Goal: Task Accomplishment & Management: Manage account settings

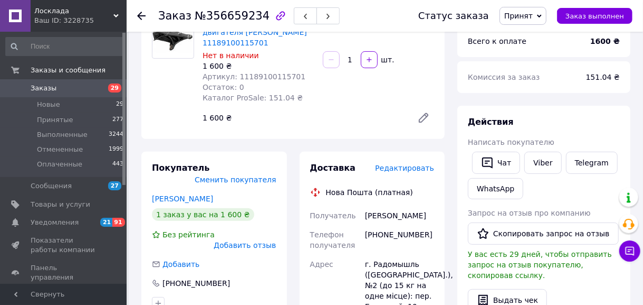
scroll to position [53, 0]
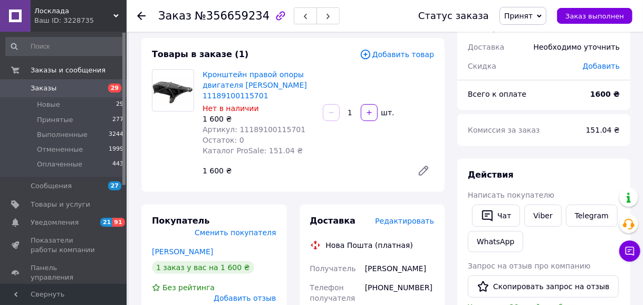
click at [265, 128] on span "Артикул: 11189100115701" at bounding box center [254, 129] width 103 height 8
copy span "11189100115701"
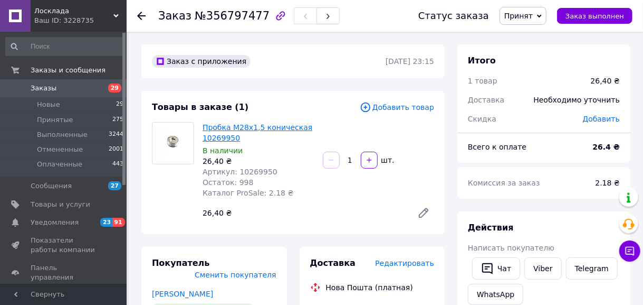
click at [223, 131] on link "Пробка М28х1,5 коническая 10269950" at bounding box center [258, 132] width 110 height 19
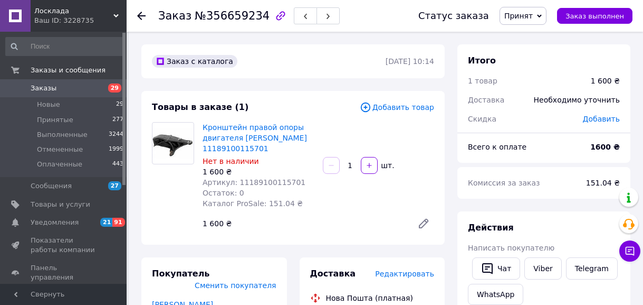
scroll to position [53, 0]
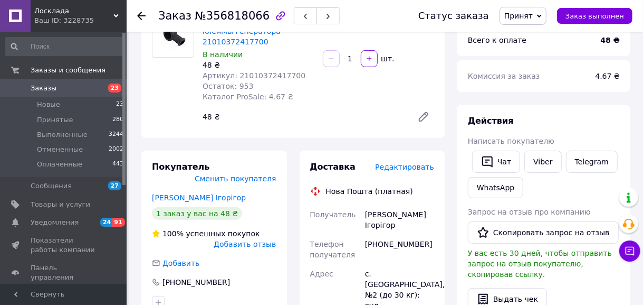
scroll to position [158, 0]
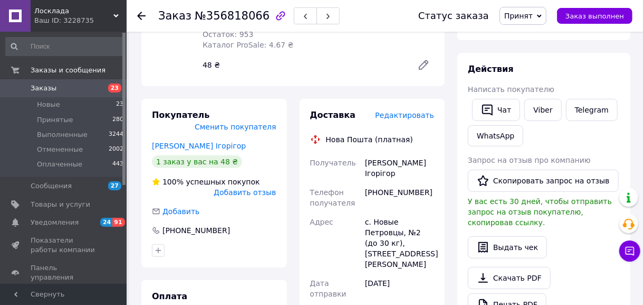
click at [400, 183] on div "+380679468428" at bounding box center [399, 198] width 73 height 30
copy div "380679468428"
click at [379, 153] on div "Ільченко Ігорігор" at bounding box center [399, 168] width 73 height 30
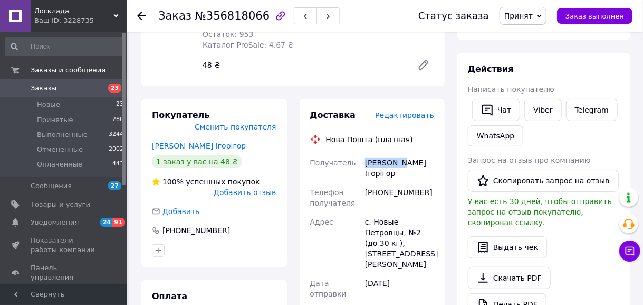
copy div "Ільченко"
drag, startPoint x: 410, startPoint y: 152, endPoint x: 426, endPoint y: 150, distance: 16.4
click at [426, 153] on div "Ільченко Ігорігор" at bounding box center [399, 168] width 73 height 30
copy div "ігор"
click at [433, 212] on div "с. Новые Петровцы, №2 (до 30 кг), ул. Свято-Покровская, 2Б" at bounding box center [399, 242] width 73 height 61
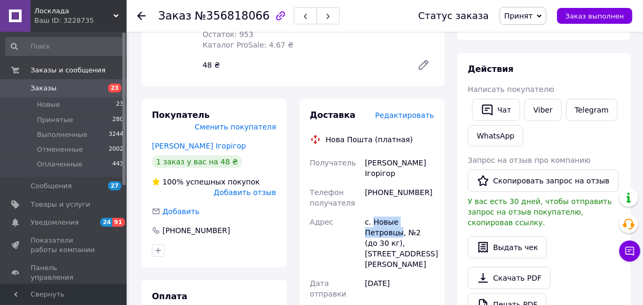
drag, startPoint x: 429, startPoint y: 200, endPoint x: 374, endPoint y: 203, distance: 54.9
click at [374, 212] on div "с. Новые Петровцы, №2 (до 30 кг), ул. Свято-Покровская, 2Б" at bounding box center [399, 242] width 73 height 61
copy div "Новые Петровцы"
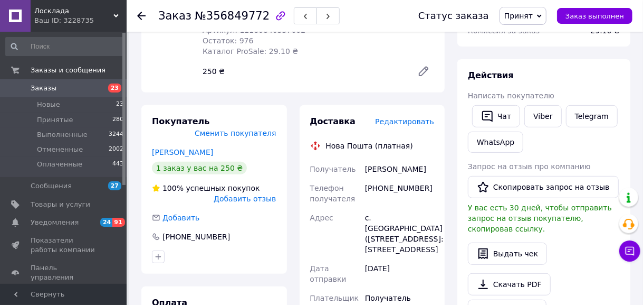
scroll to position [158, 0]
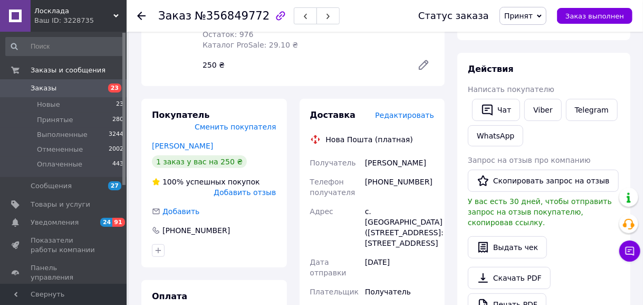
click at [402, 172] on div "[PHONE_NUMBER]" at bounding box center [399, 187] width 73 height 30
copy div "380667847340"
click at [377, 153] on div "[PERSON_NAME]" at bounding box center [399, 162] width 73 height 19
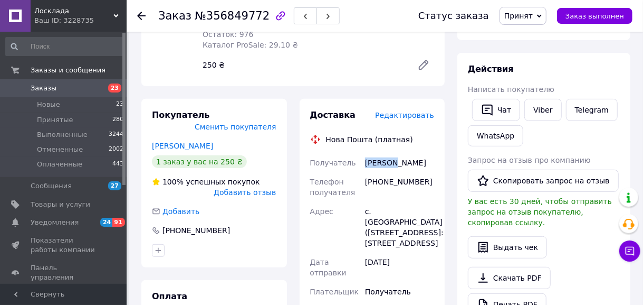
copy div "[PERSON_NAME]"
click at [402, 153] on div "[PERSON_NAME]" at bounding box center [399, 162] width 73 height 19
copy div "[PERSON_NAME]"
click at [391, 202] on div "с. [GEOGRAPHIC_DATA] ([STREET_ADDRESS]: [STREET_ADDRESS]" at bounding box center [399, 227] width 73 height 51
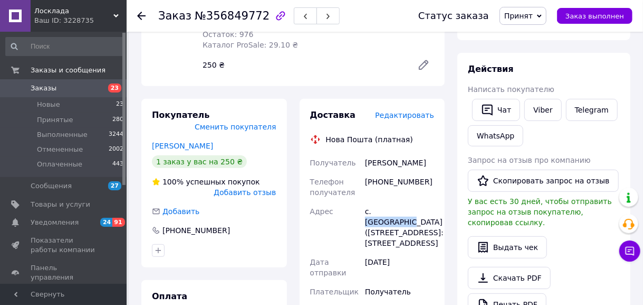
click at [391, 202] on div "с. [GEOGRAPHIC_DATA] ([STREET_ADDRESS]: [STREET_ADDRESS]" at bounding box center [399, 227] width 73 height 51
copy div "Гавриловка"
